Goal: Check status

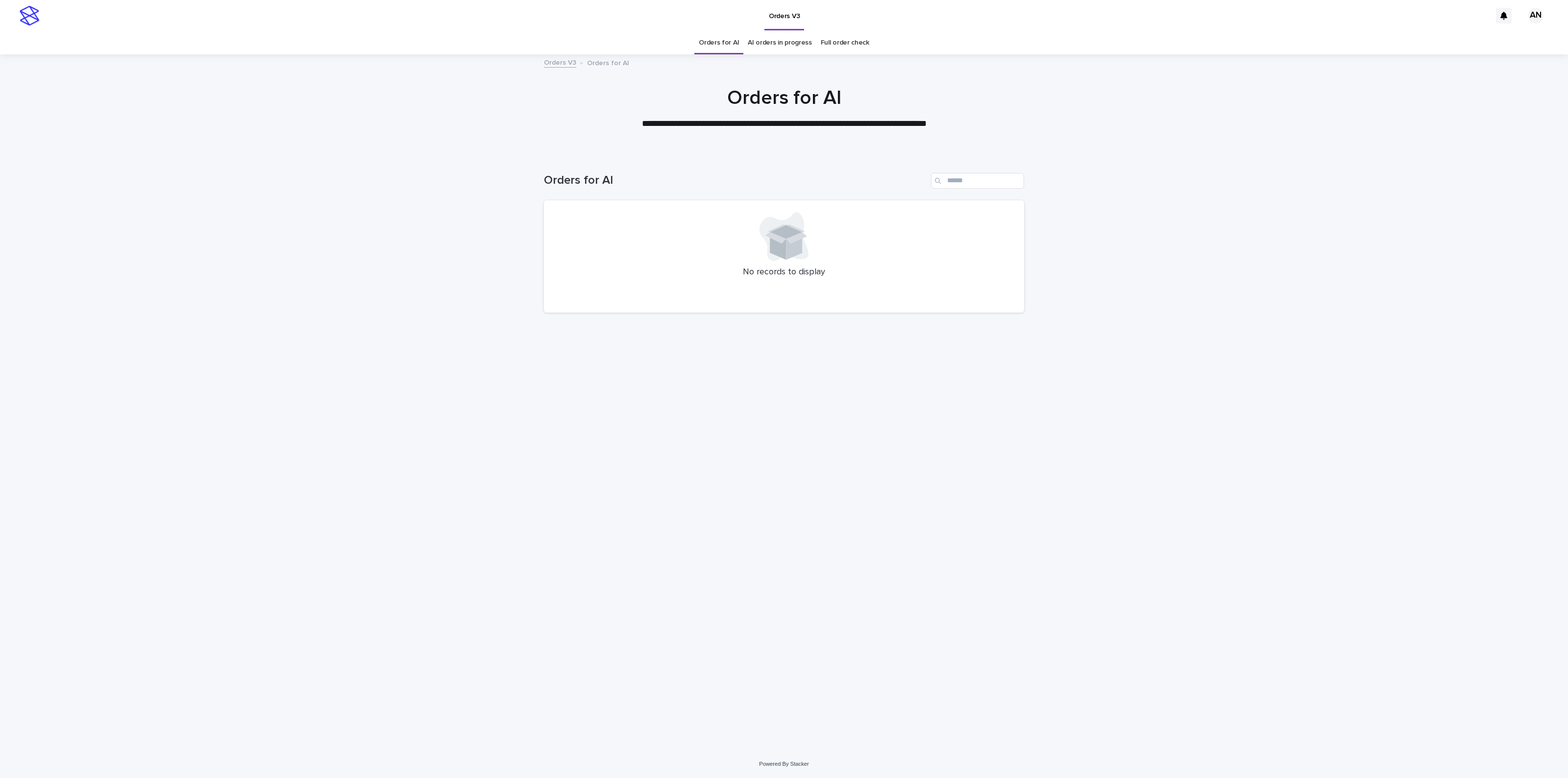
click at [799, 39] on link "AI orders in progress" at bounding box center [779, 43] width 64 height 23
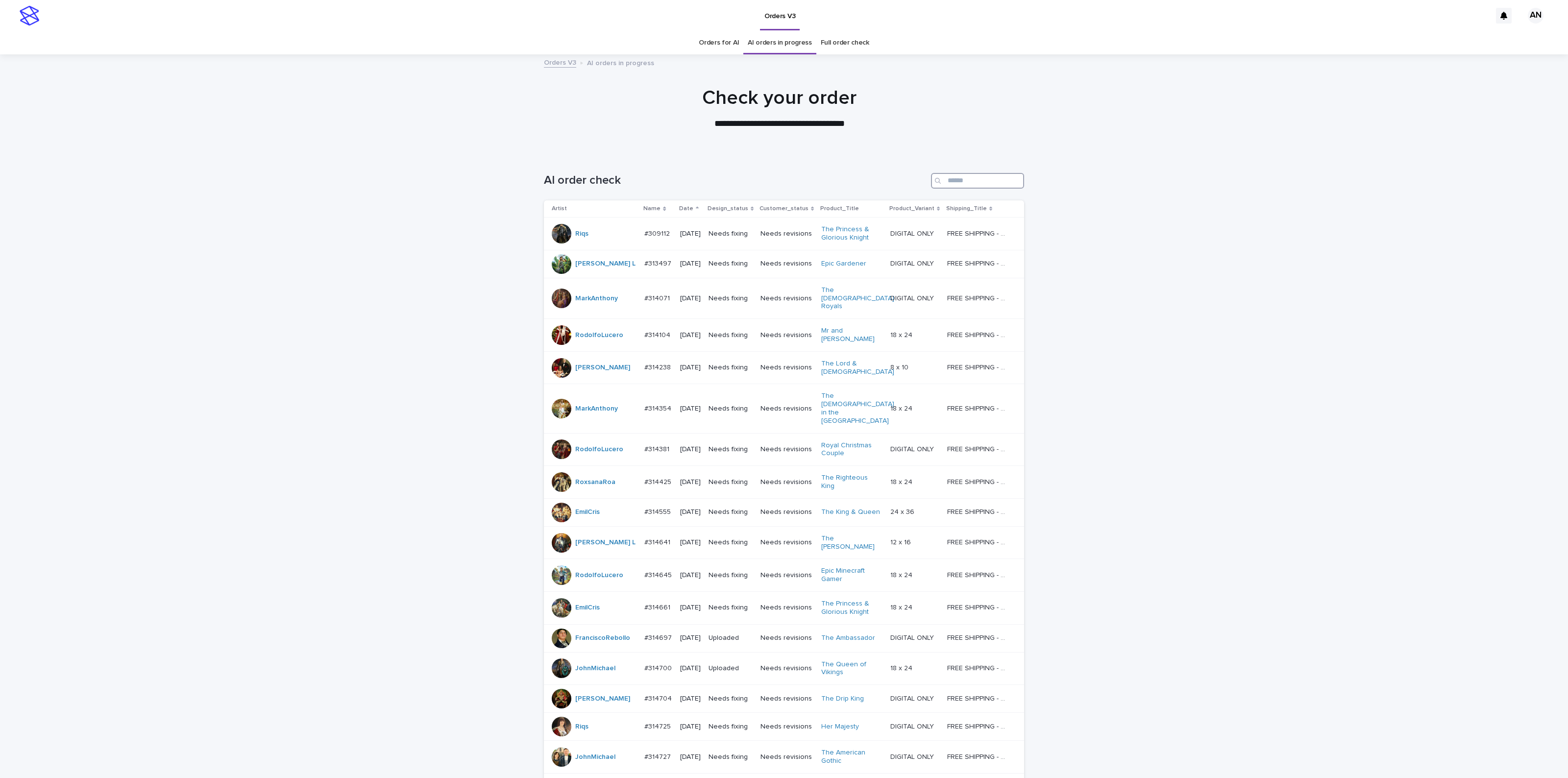
click at [970, 183] on input "Search" at bounding box center [978, 181] width 93 height 16
type input "***"
